Goal: Task Accomplishment & Management: Manage account settings

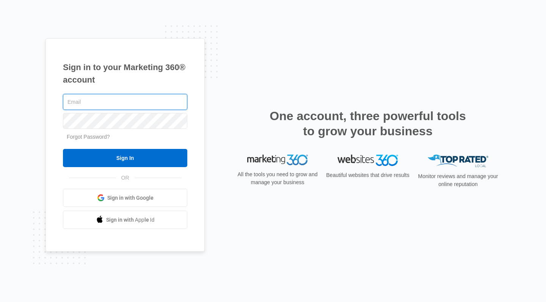
type input "[EMAIL_ADDRESS][DOMAIN_NAME]"
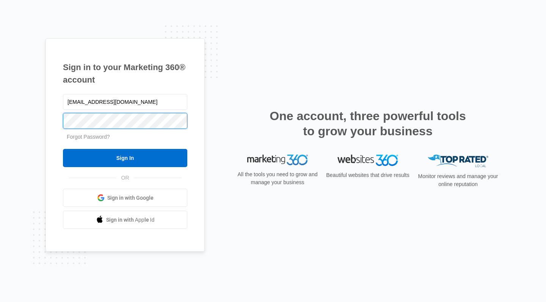
click at [125, 158] on input "Sign In" at bounding box center [125, 158] width 124 height 18
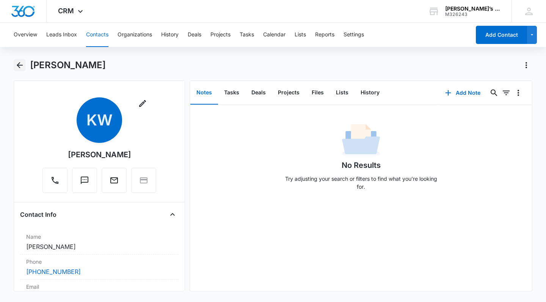
click at [20, 68] on icon "Back" at bounding box center [20, 65] width 6 height 6
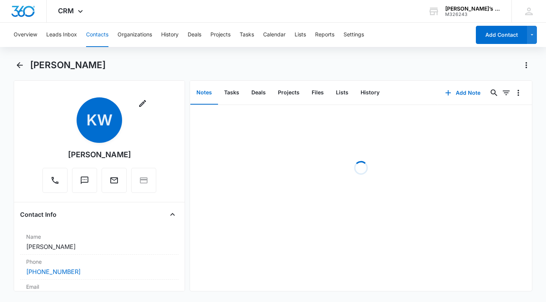
click at [25, 36] on button "Overview" at bounding box center [26, 35] width 24 height 24
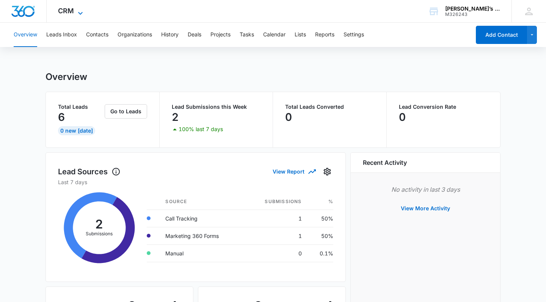
click at [79, 15] on icon at bounding box center [80, 13] width 9 height 9
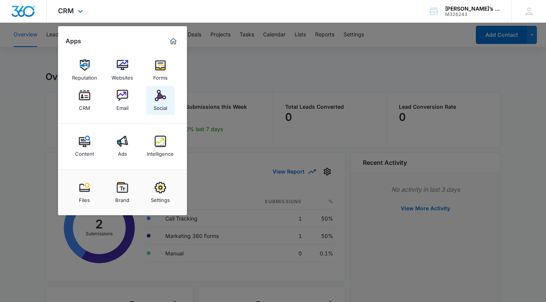
click at [159, 101] on img at bounding box center [160, 95] width 11 height 11
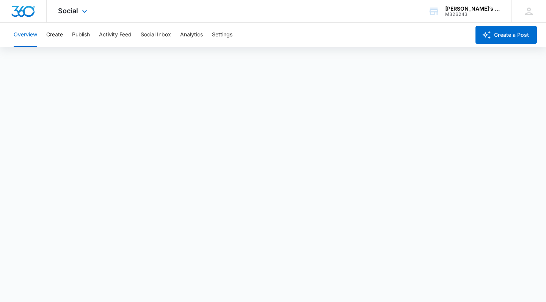
click at [79, 11] on div "Social Apps Reputation Websites Forms CRM Email Social Content Ads Intelligence…" at bounding box center [74, 11] width 54 height 22
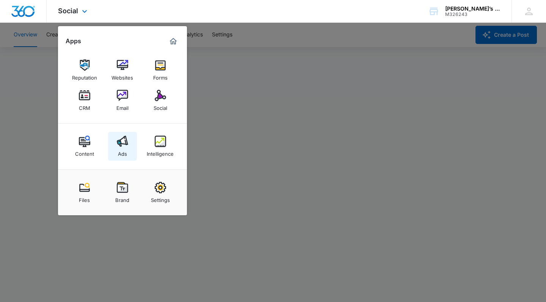
click at [116, 141] on link "Ads" at bounding box center [122, 146] width 29 height 29
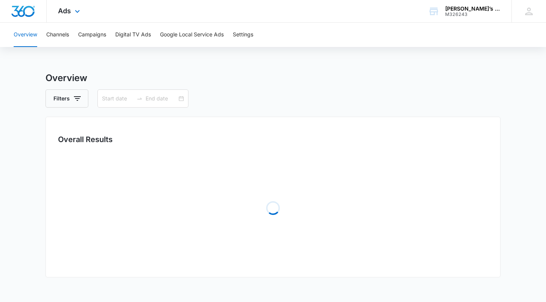
type input "[DATE]"
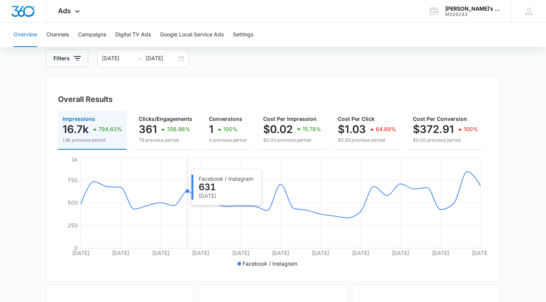
scroll to position [49, 0]
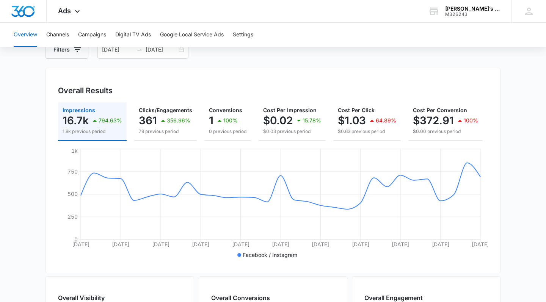
click at [268, 89] on div "Overall Results" at bounding box center [273, 90] width 430 height 11
